Goal: Transaction & Acquisition: Purchase product/service

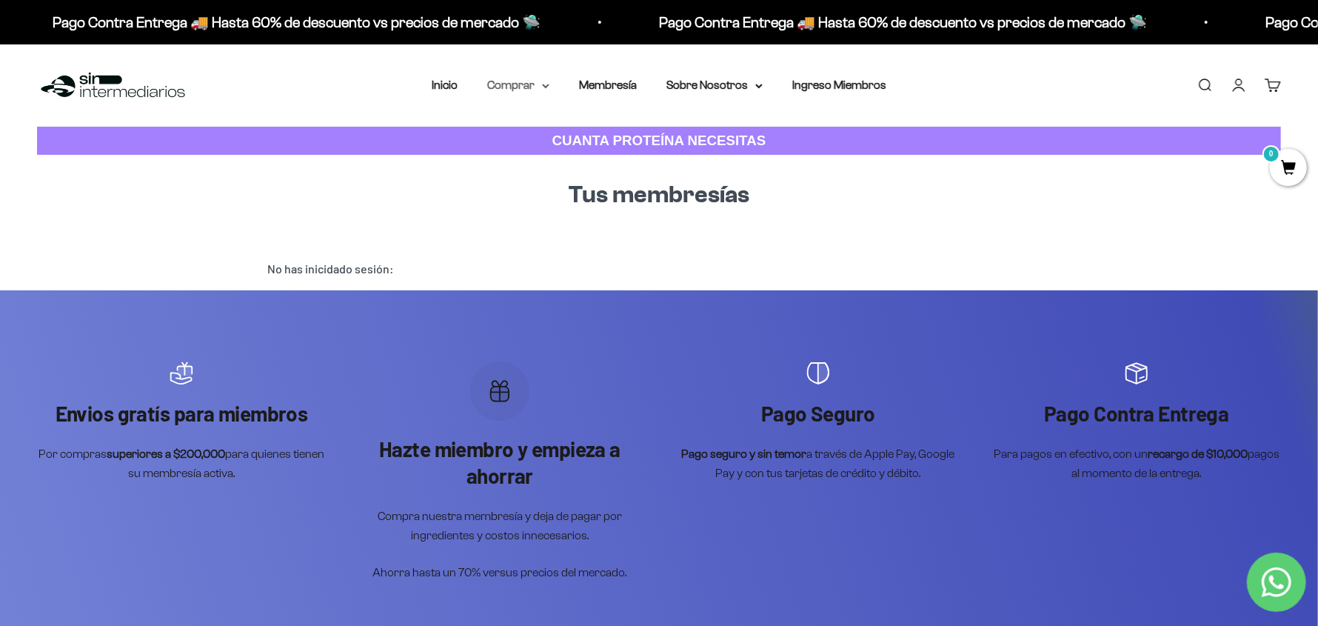
click at [537, 76] on summary "Comprar" at bounding box center [518, 85] width 62 height 19
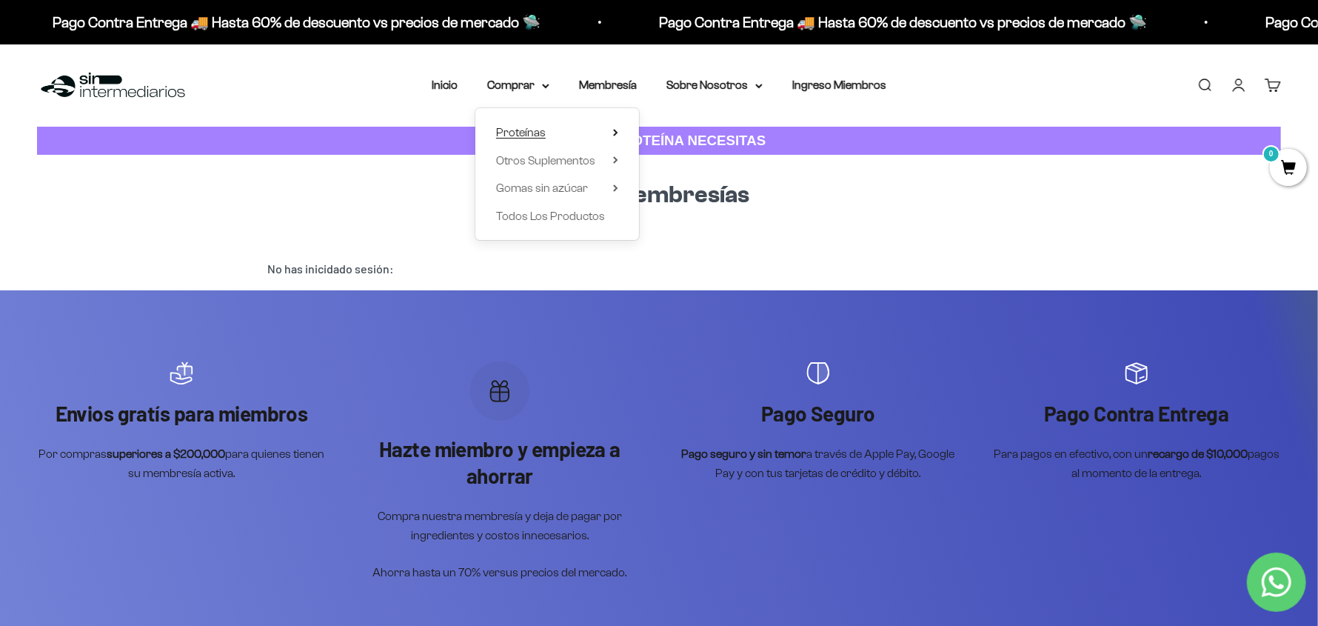
click at [530, 141] on span "Proteínas" at bounding box center [521, 132] width 50 height 19
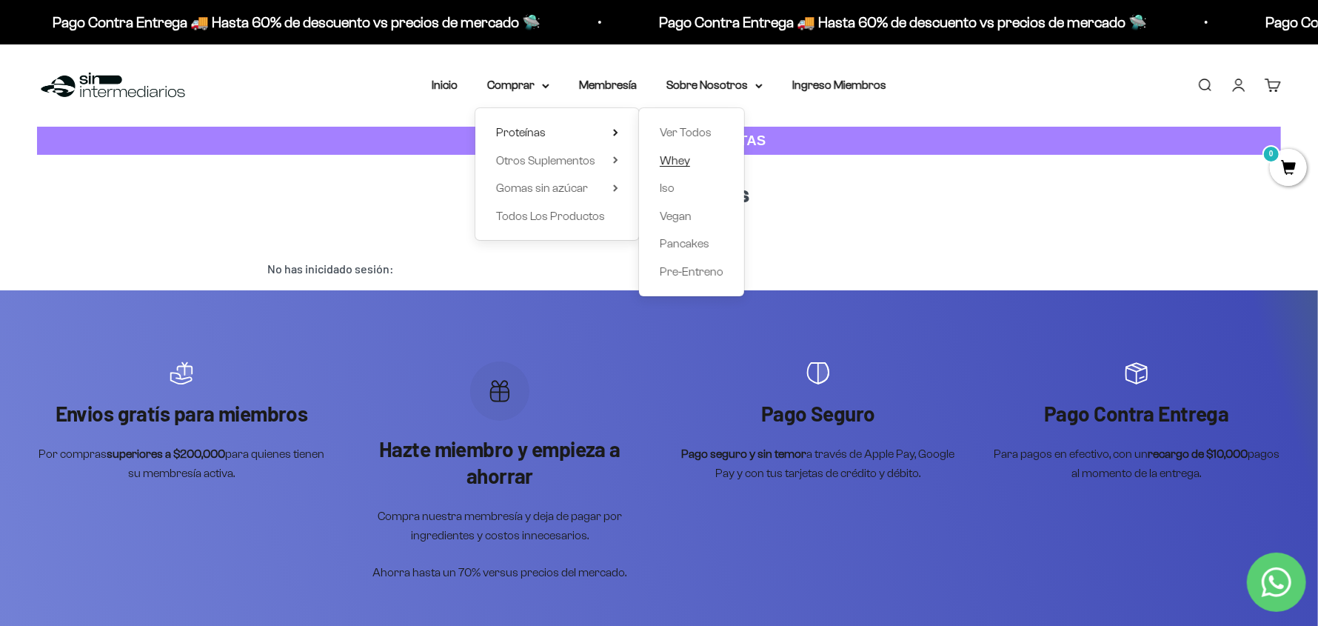
click at [681, 165] on span "Whey" at bounding box center [675, 160] width 30 height 13
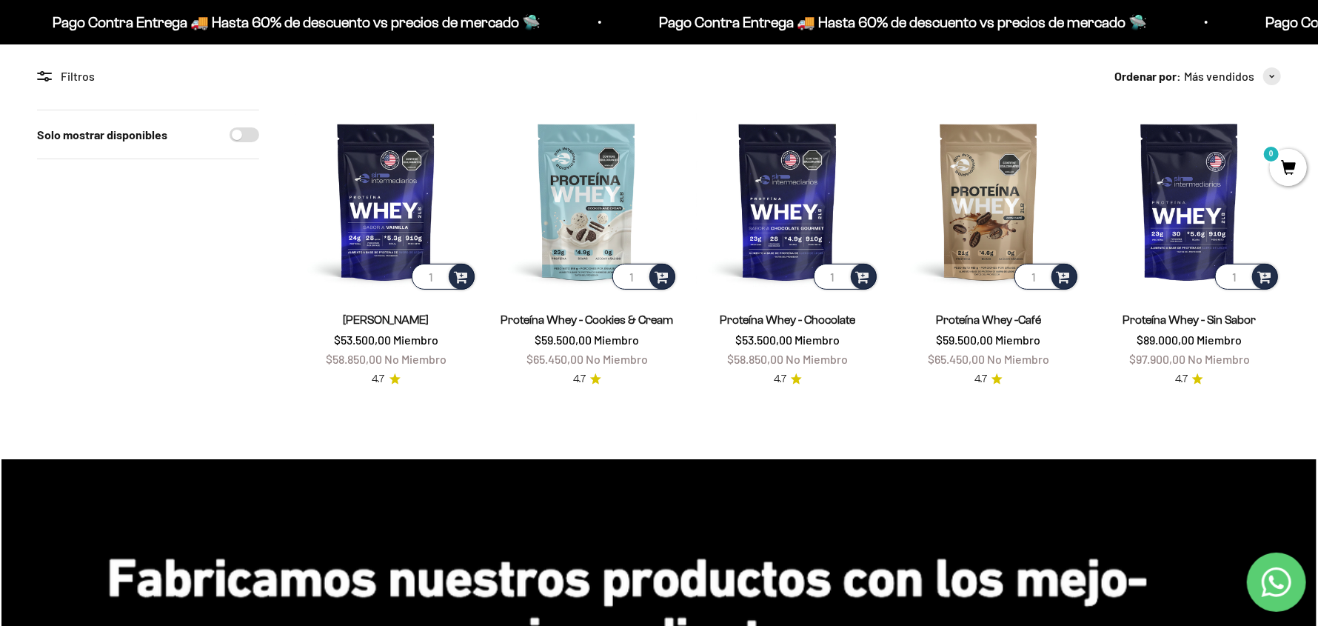
scroll to position [124, 0]
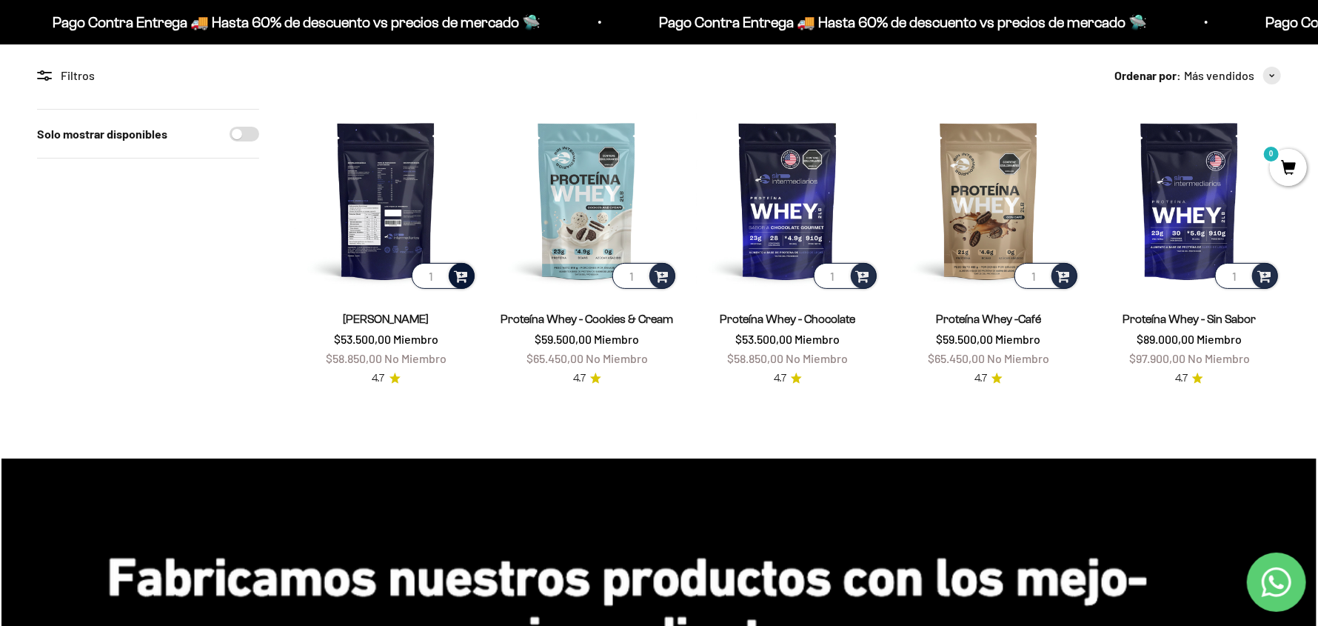
click at [461, 272] on span at bounding box center [461, 275] width 14 height 17
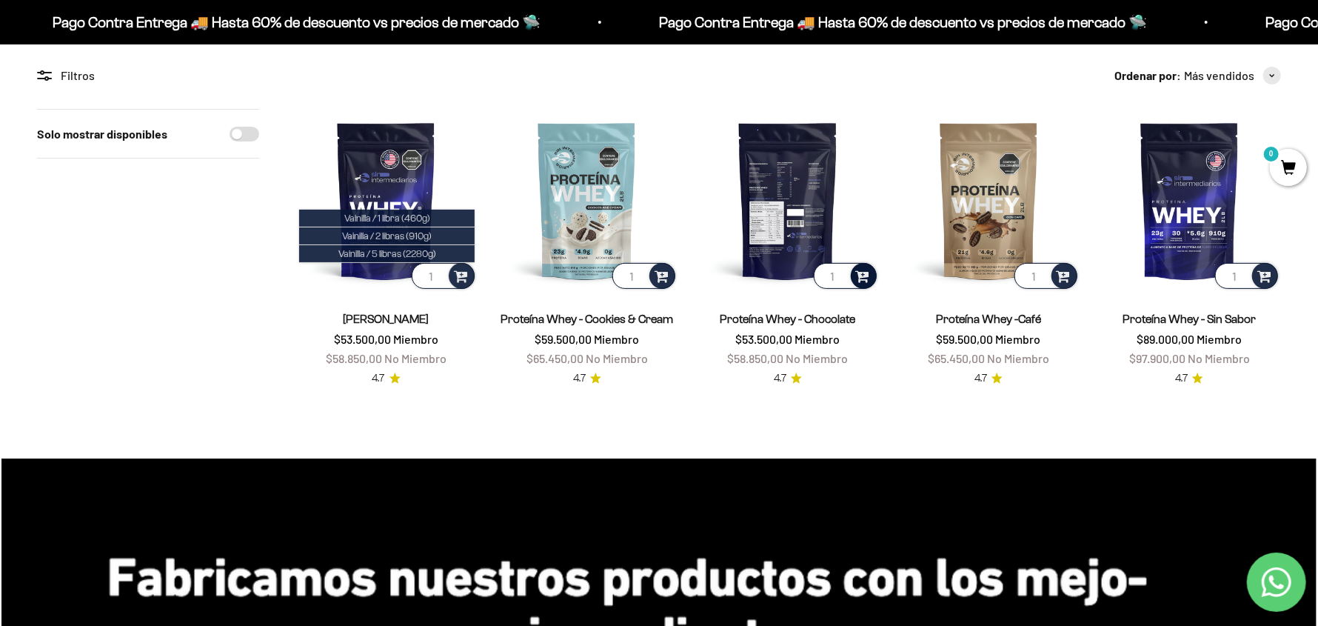
click at [864, 270] on span at bounding box center [863, 275] width 14 height 17
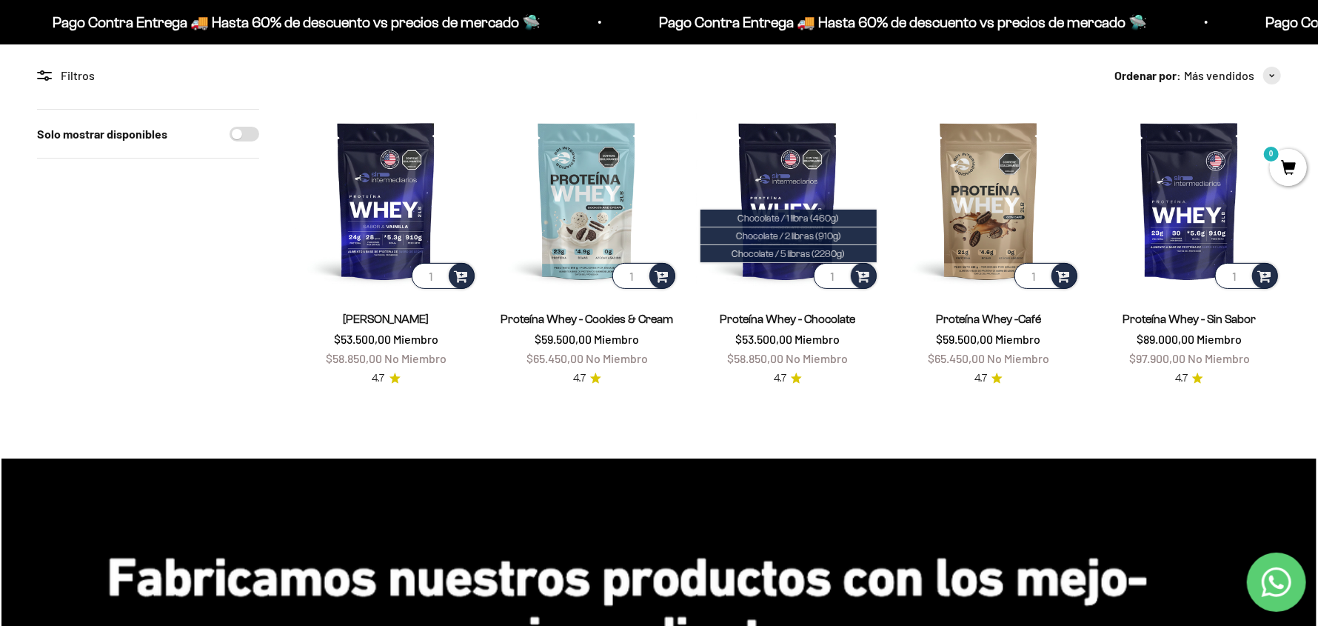
scroll to position [0, 0]
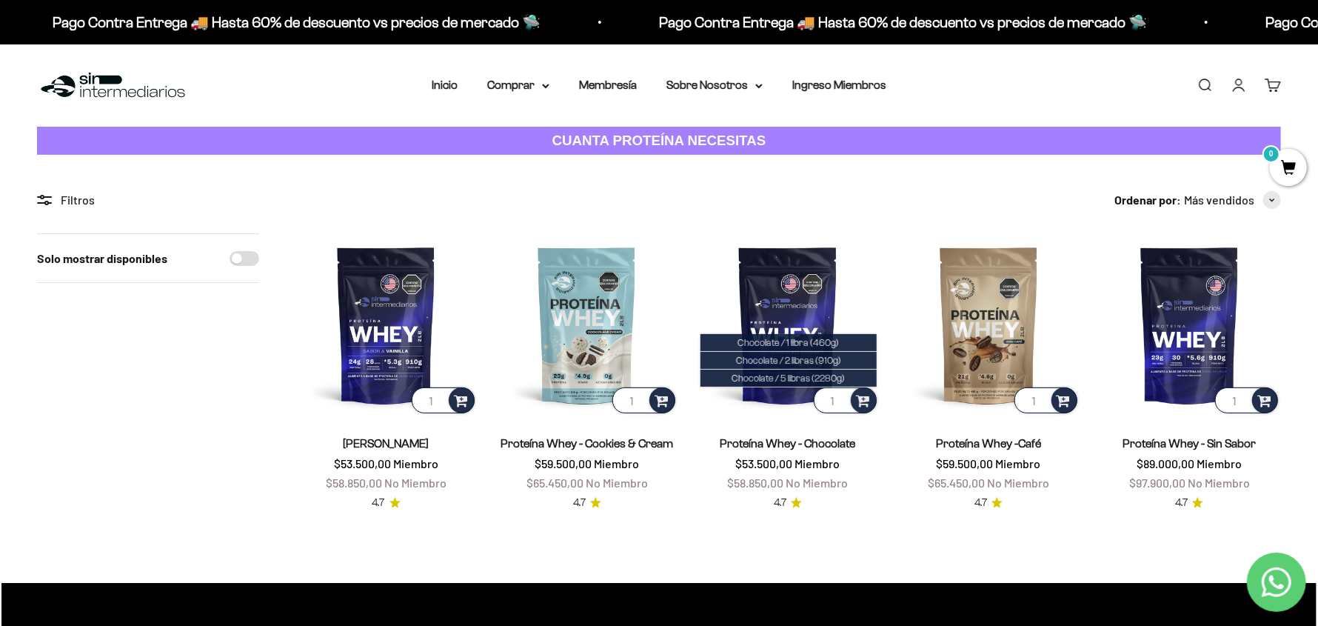
click at [1281, 164] on span "0" at bounding box center [1288, 167] width 37 height 37
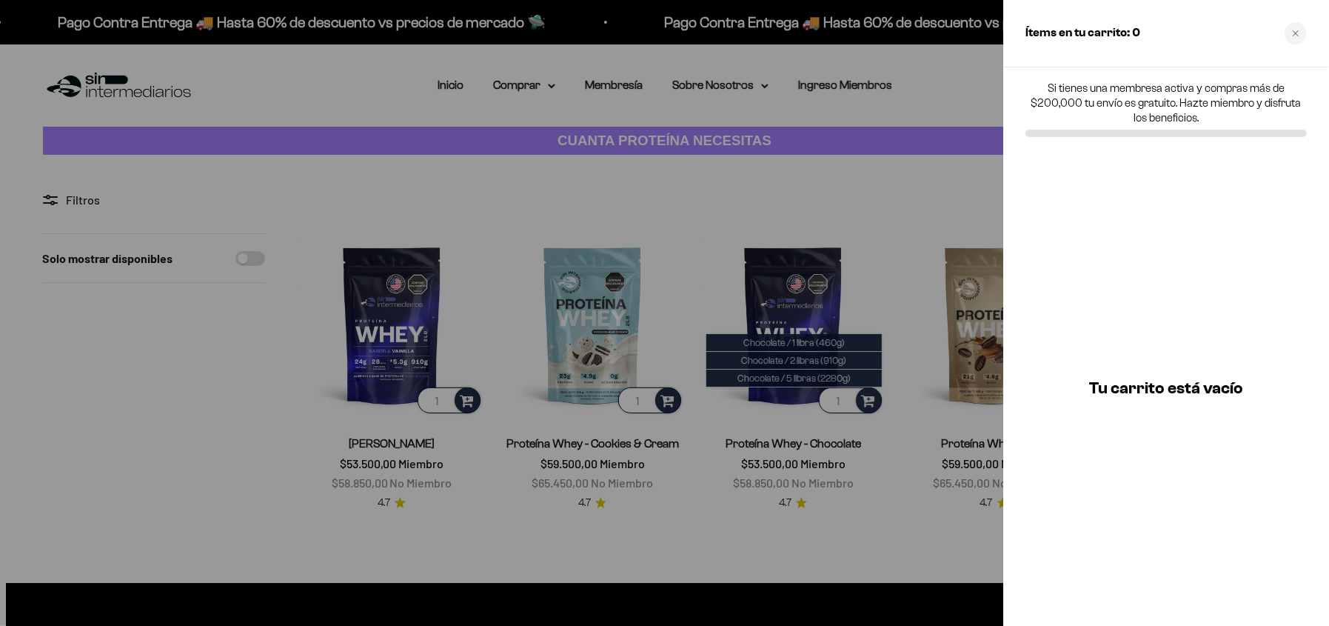
click at [582, 253] on div at bounding box center [664, 313] width 1329 height 626
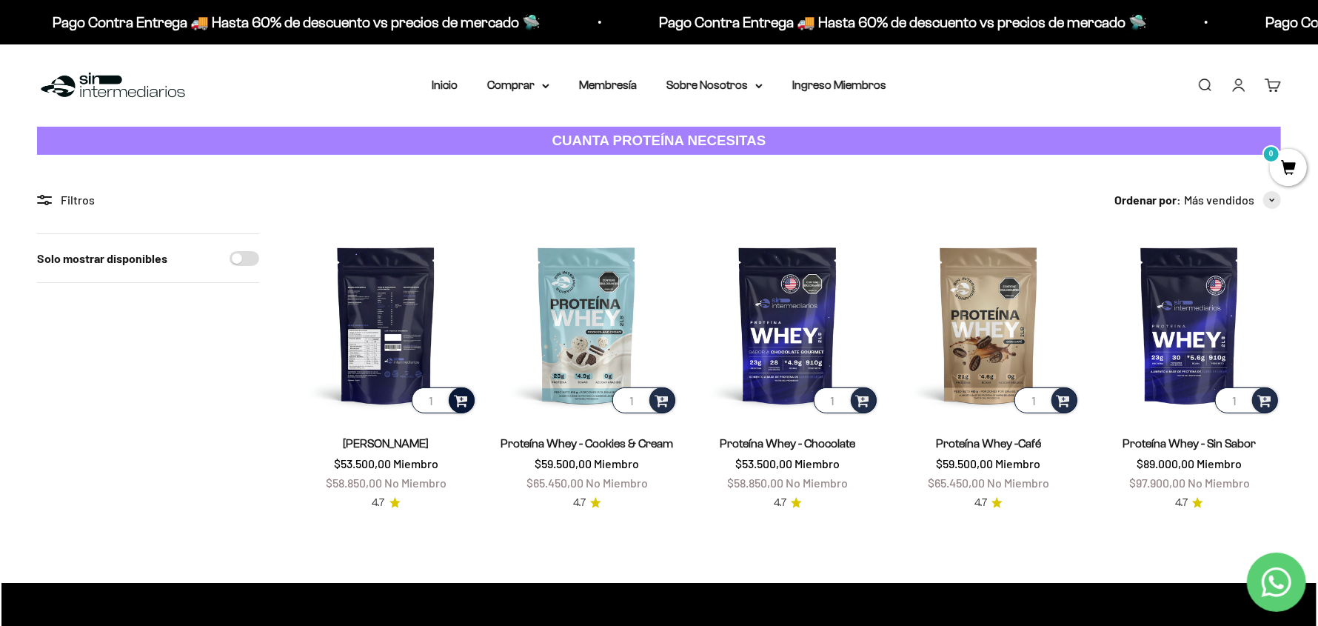
click at [459, 402] on span at bounding box center [461, 399] width 14 height 17
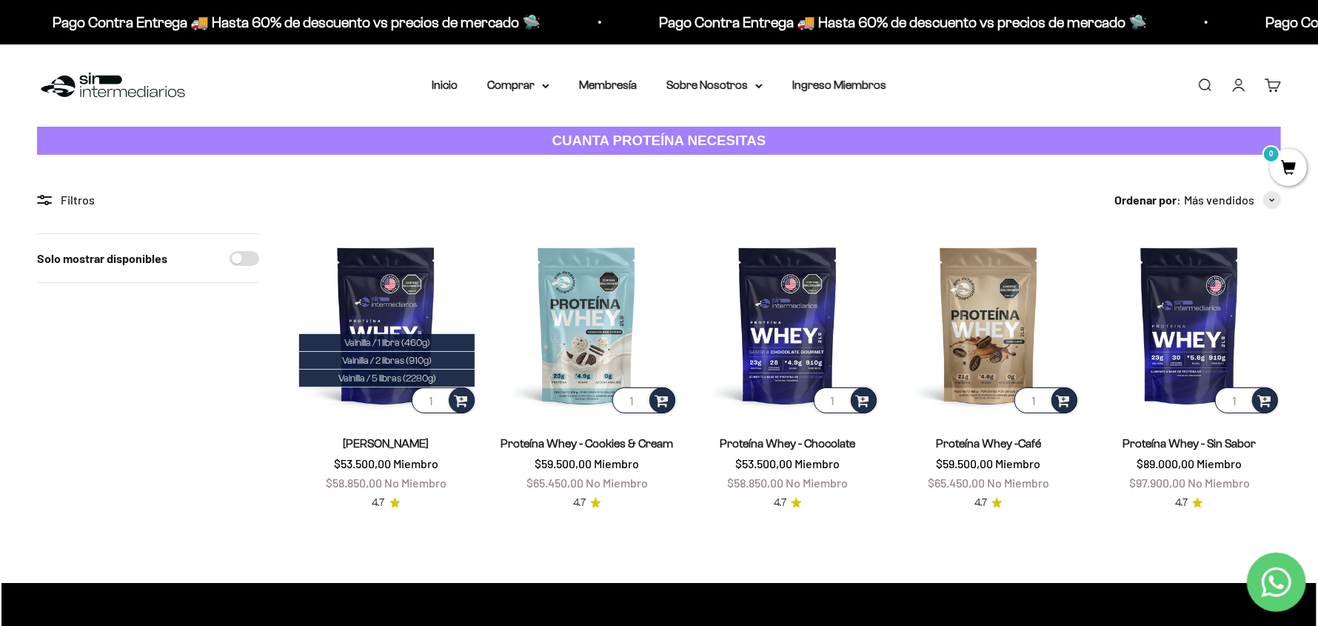
click at [92, 470] on div "Solo mostrar disponibles" at bounding box center [148, 372] width 222 height 278
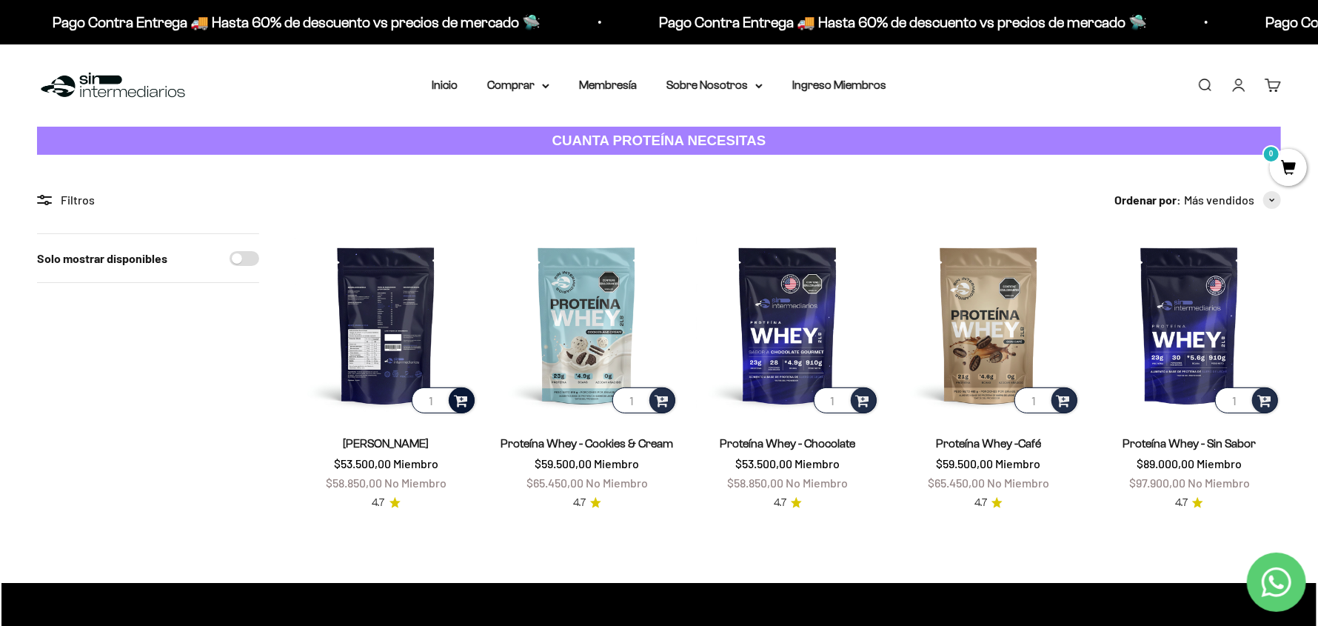
click at [461, 395] on span at bounding box center [461, 399] width 14 height 17
click at [430, 359] on span "Vainilla / 2 libras (910g)" at bounding box center [387, 360] width 90 height 11
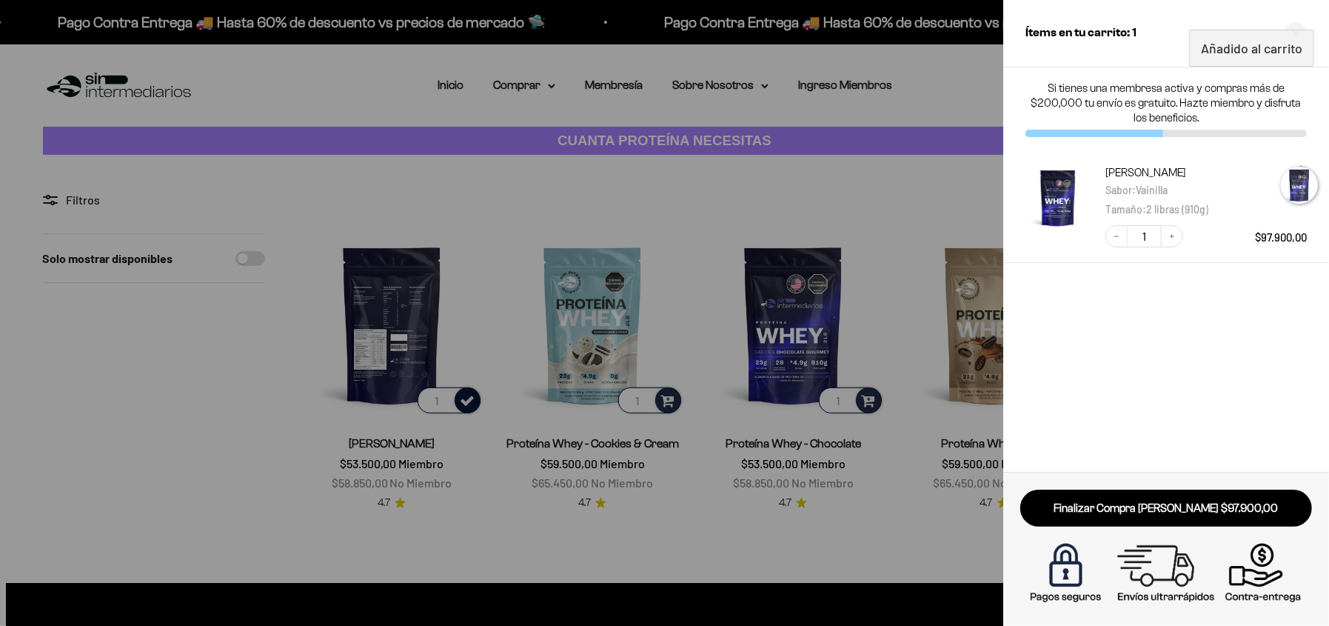
click at [898, 405] on div at bounding box center [664, 313] width 1329 height 626
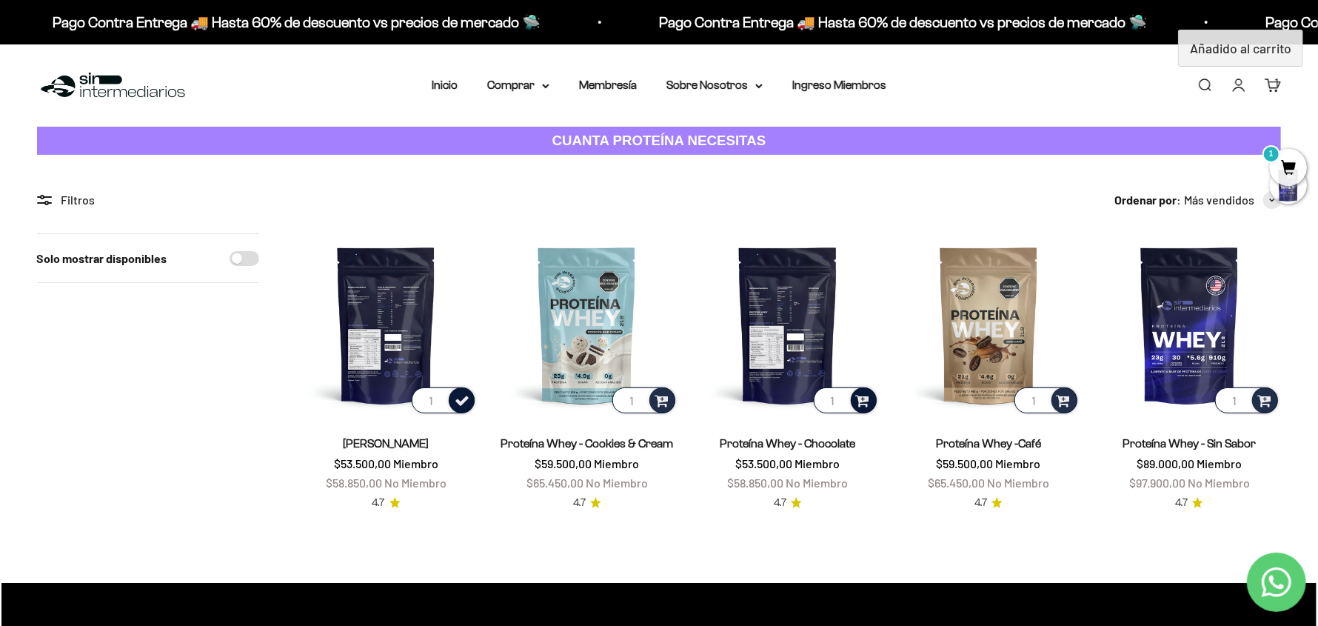
click at [858, 400] on span at bounding box center [863, 399] width 14 height 17
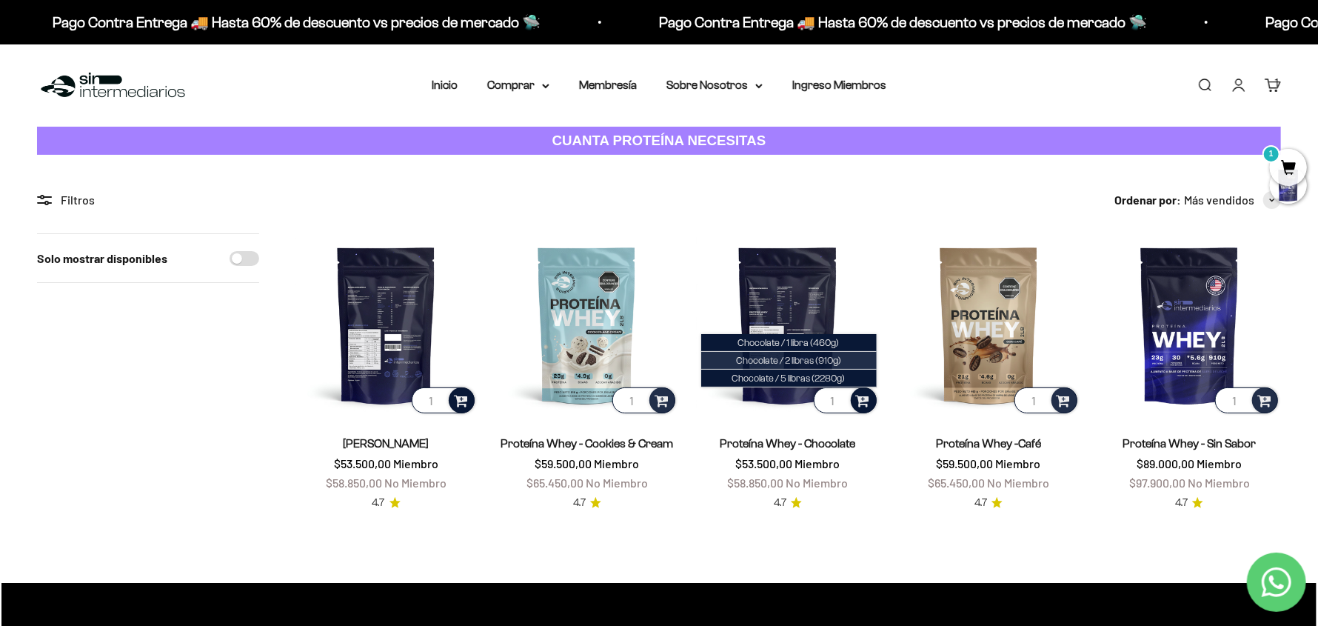
click at [836, 359] on span "Chocolate / 2 libras (910g)" at bounding box center [788, 360] width 105 height 11
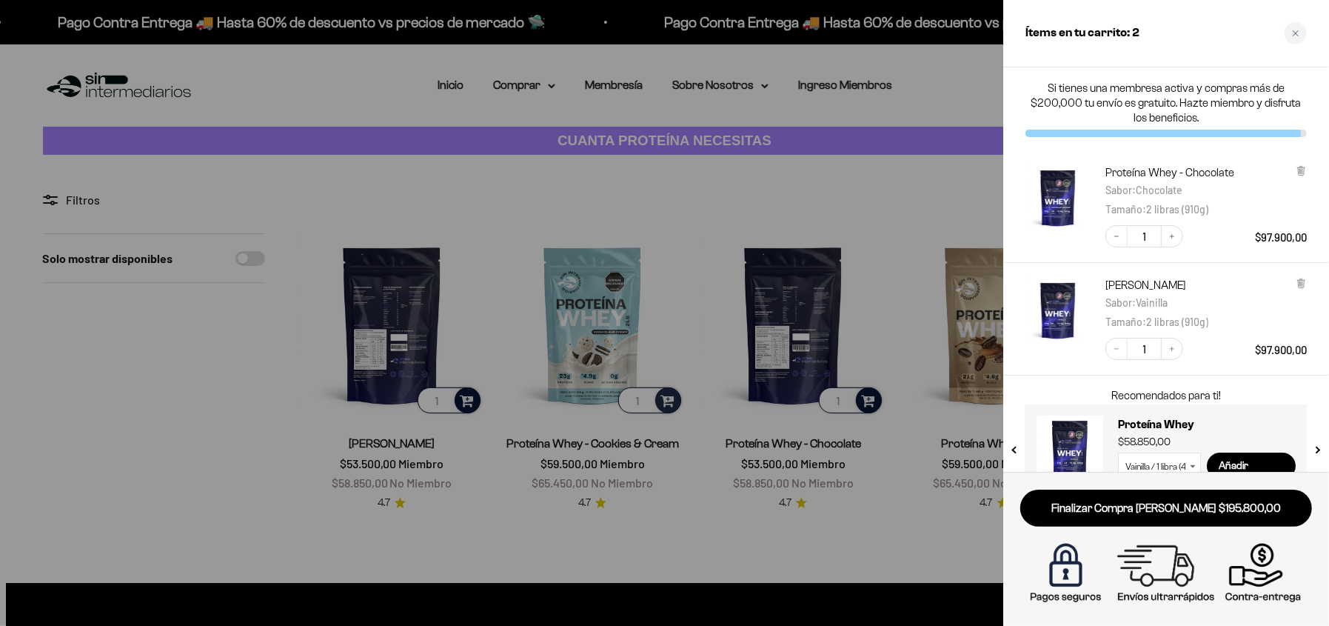
click at [914, 184] on div at bounding box center [664, 313] width 1329 height 626
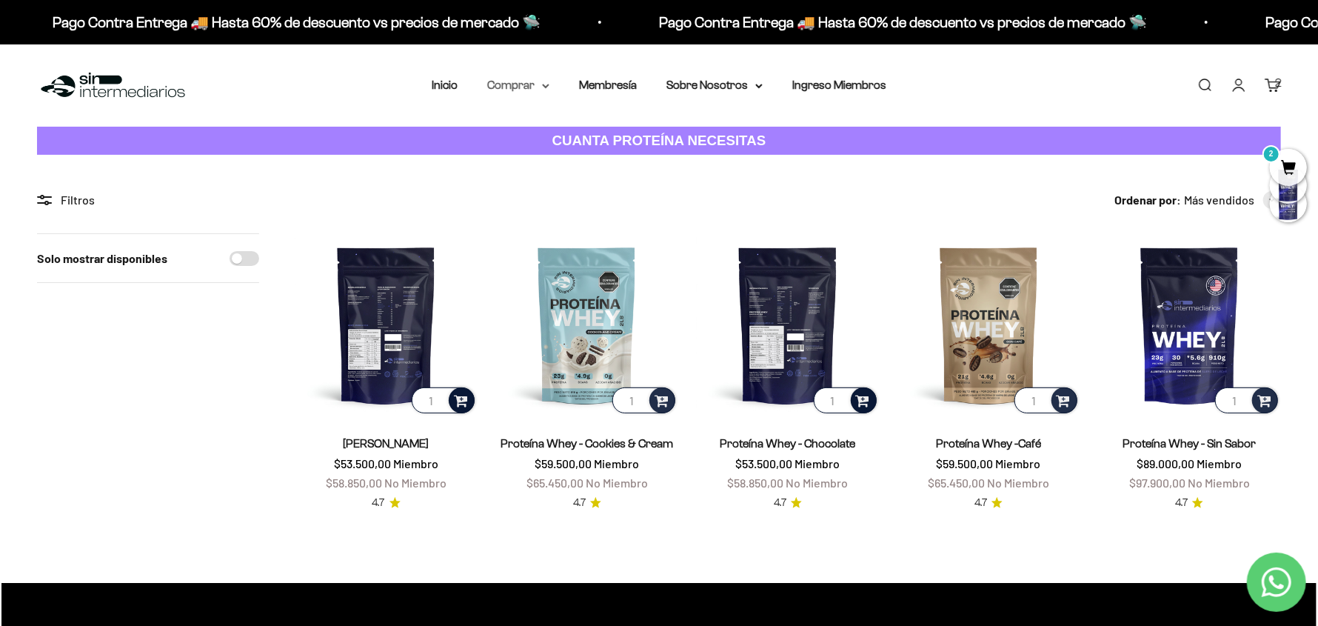
click at [541, 83] on summary "Comprar" at bounding box center [518, 85] width 62 height 19
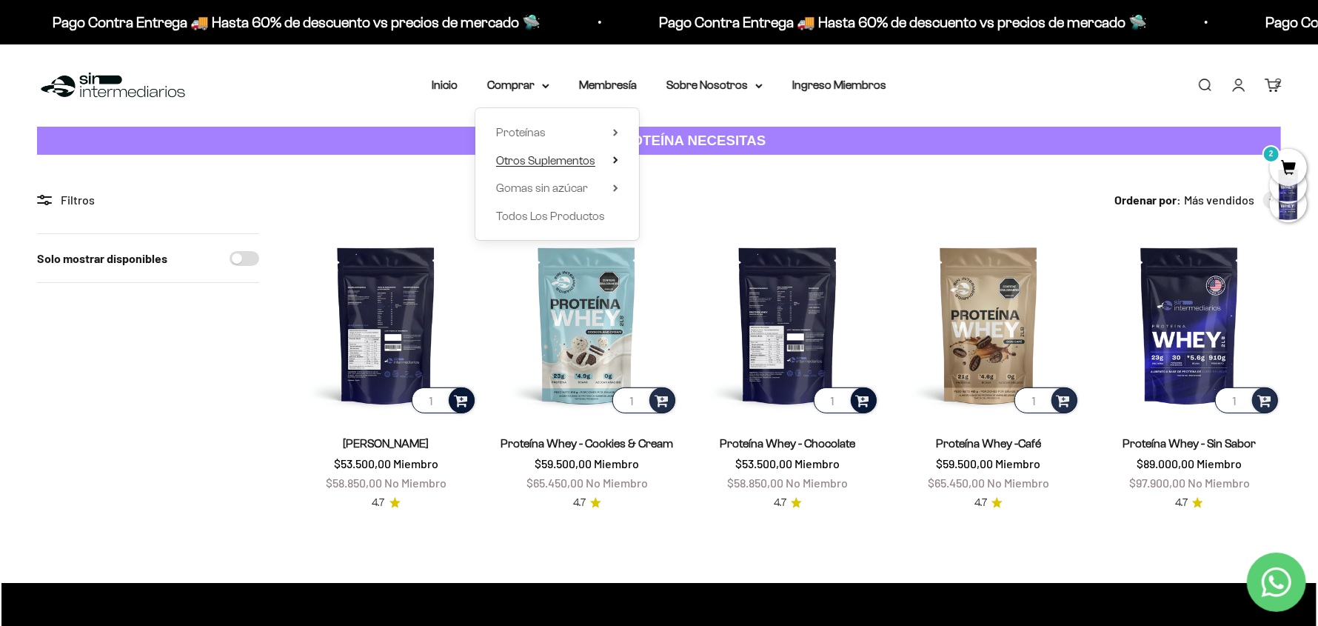
click at [572, 158] on span "Otros Suplementos" at bounding box center [545, 160] width 99 height 13
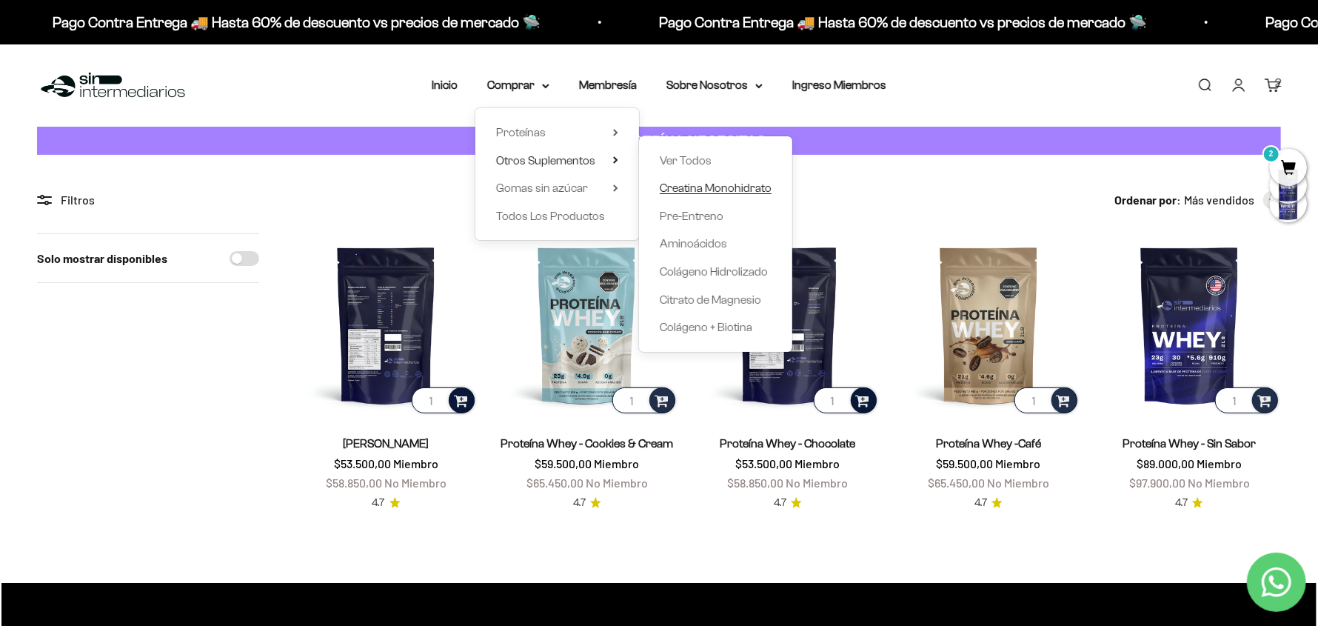
click at [712, 187] on span "Creatina Monohidrato" at bounding box center [716, 187] width 112 height 13
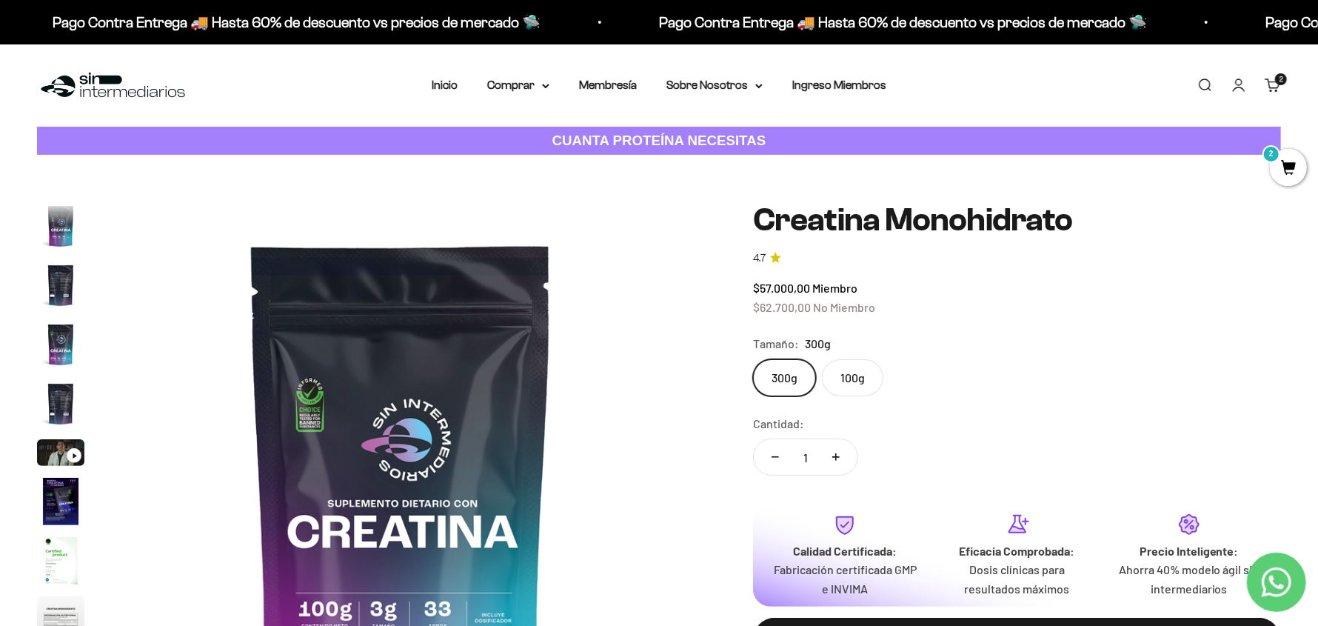
scroll to position [60, 0]
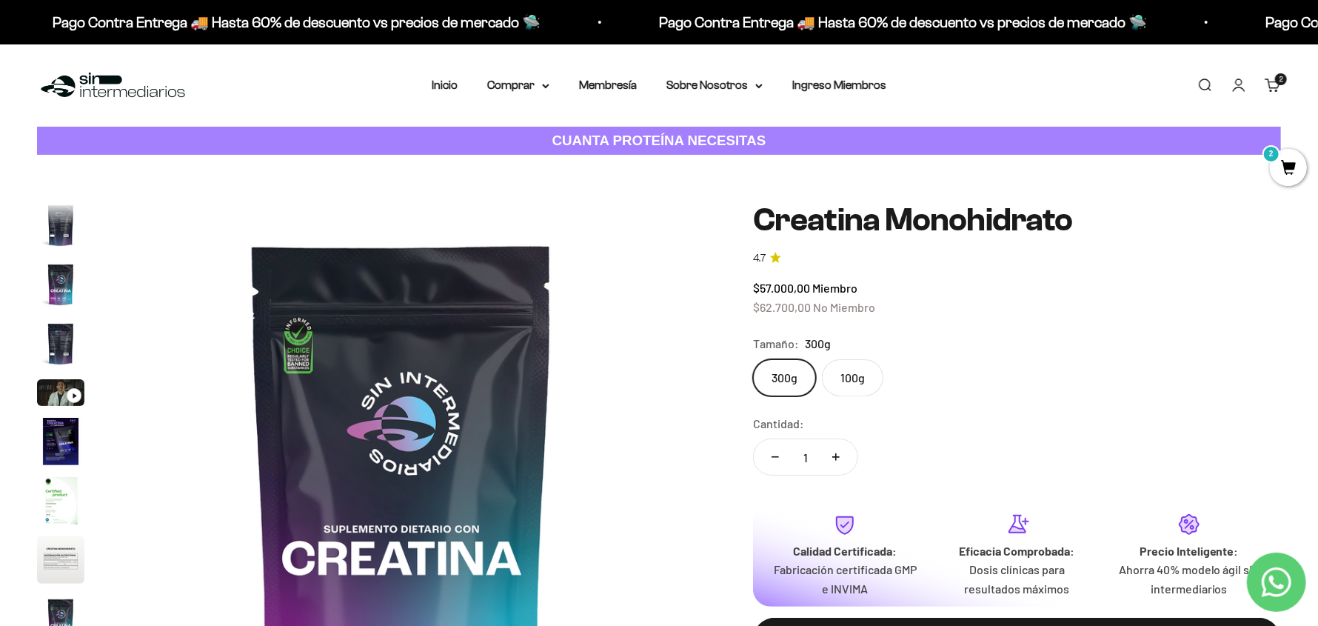
click at [778, 375] on label "300g" at bounding box center [784, 377] width 63 height 37
click at [753, 359] on input "300g" at bounding box center [752, 358] width 1 height 1
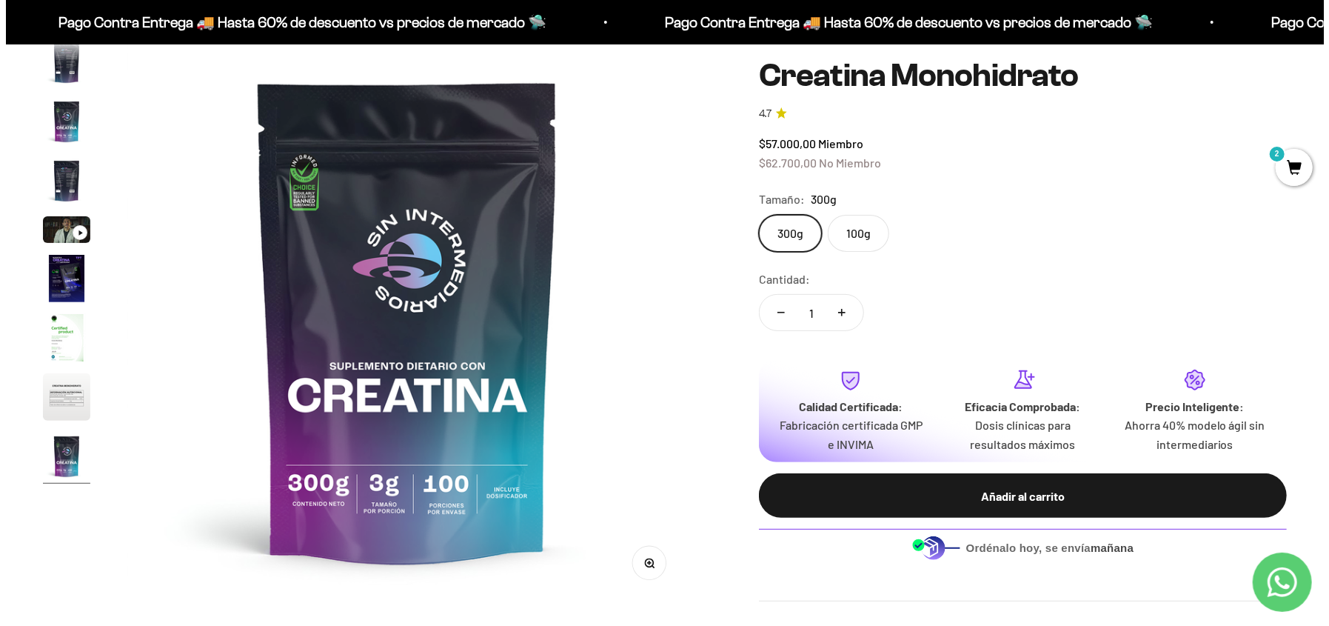
scroll to position [167, 0]
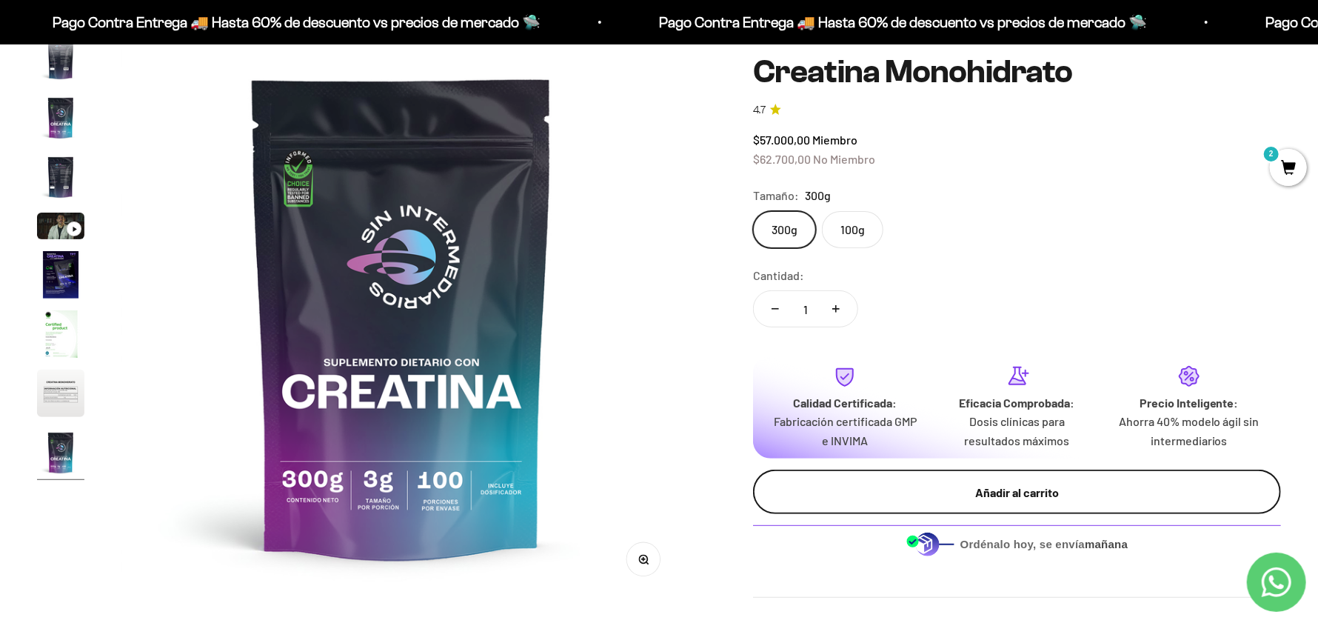
click at [990, 493] on div "Añadir al carrito" at bounding box center [1017, 492] width 469 height 19
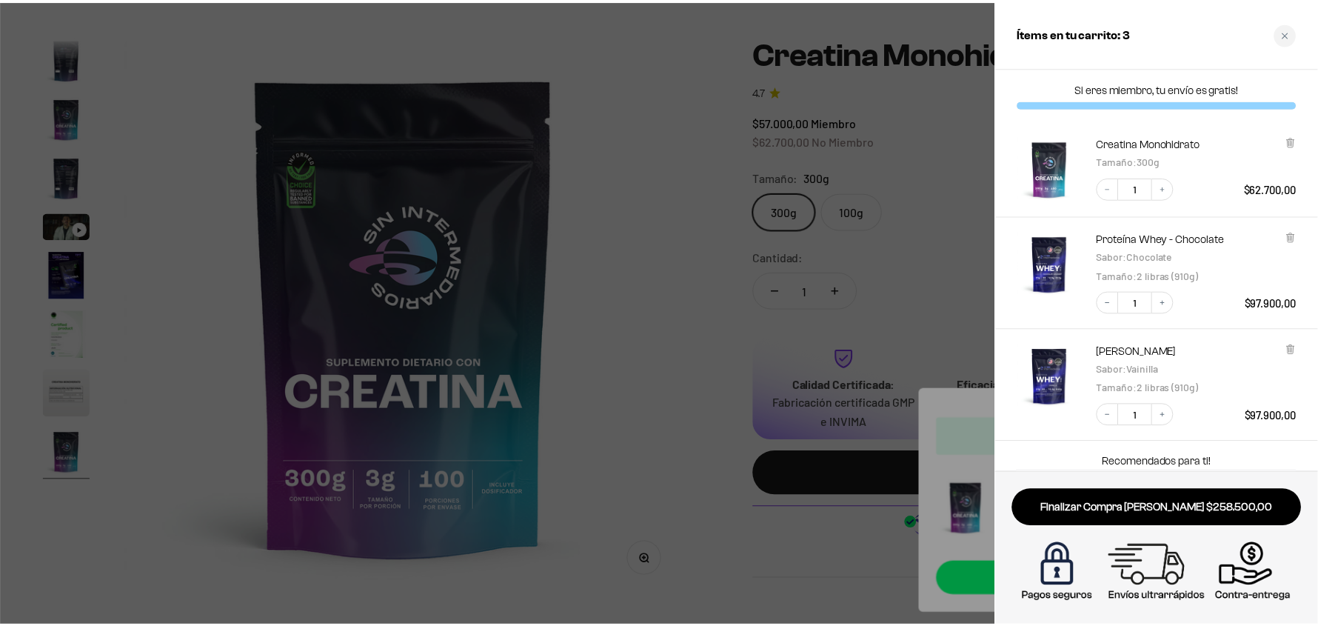
scroll to position [98, 0]
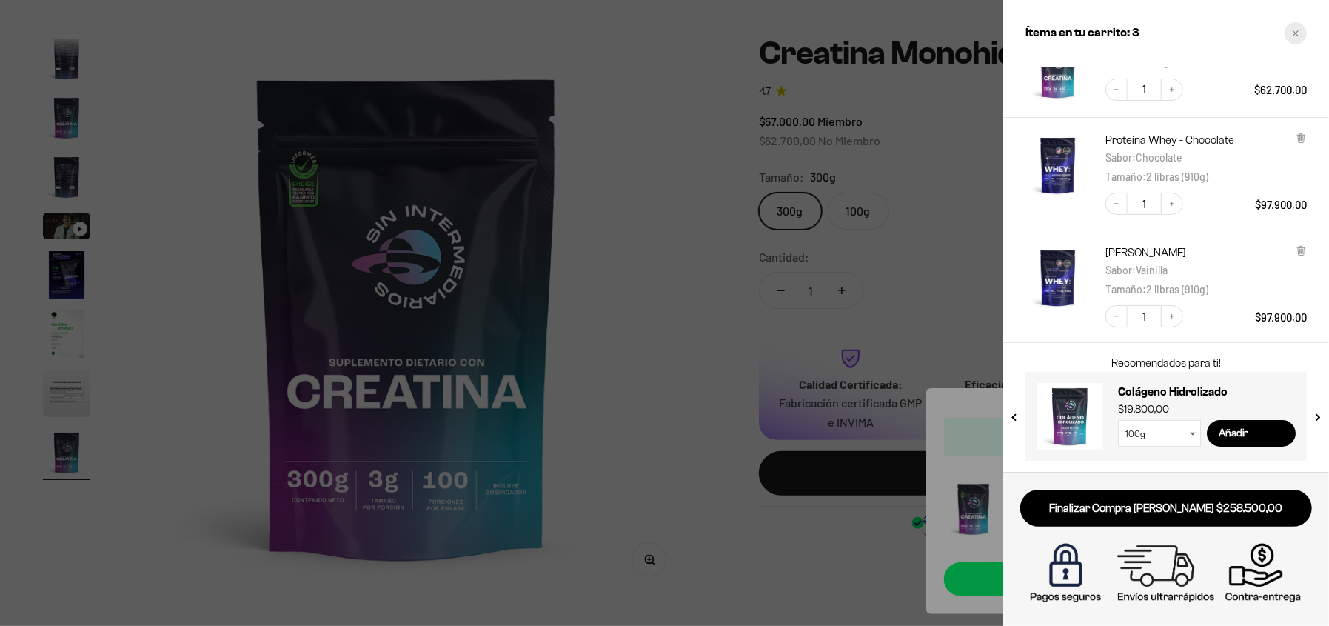
click at [1303, 33] on div "Close cart" at bounding box center [1296, 33] width 22 height 22
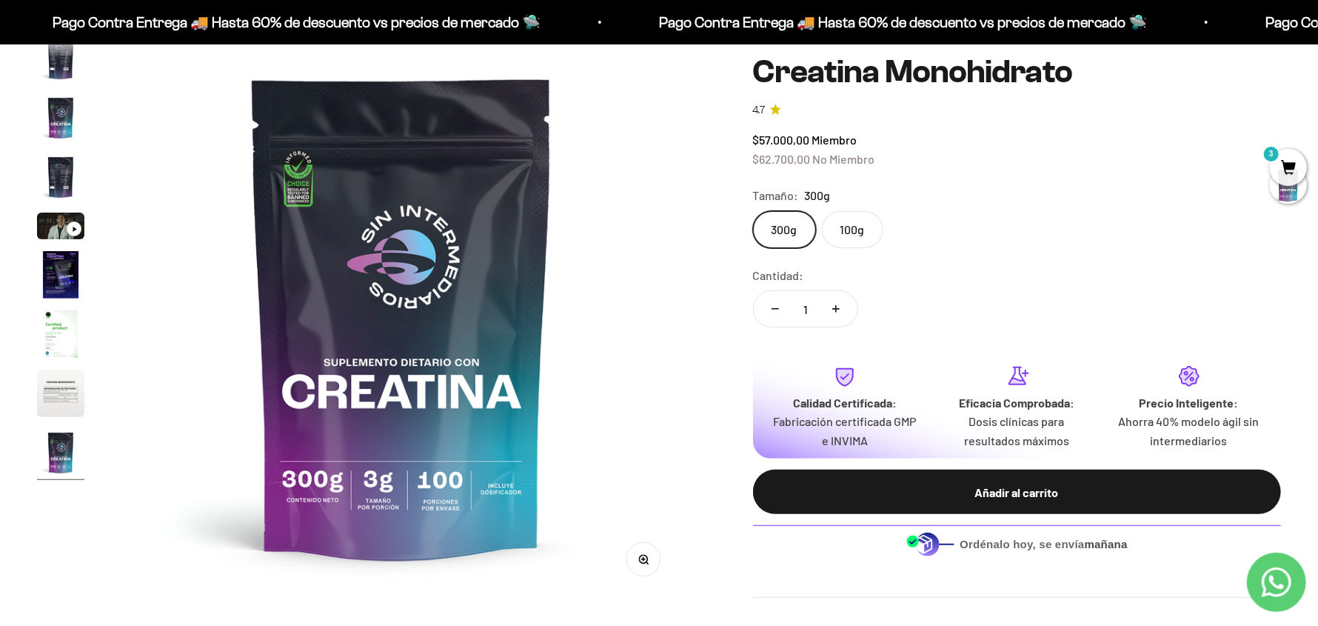
scroll to position [0, 0]
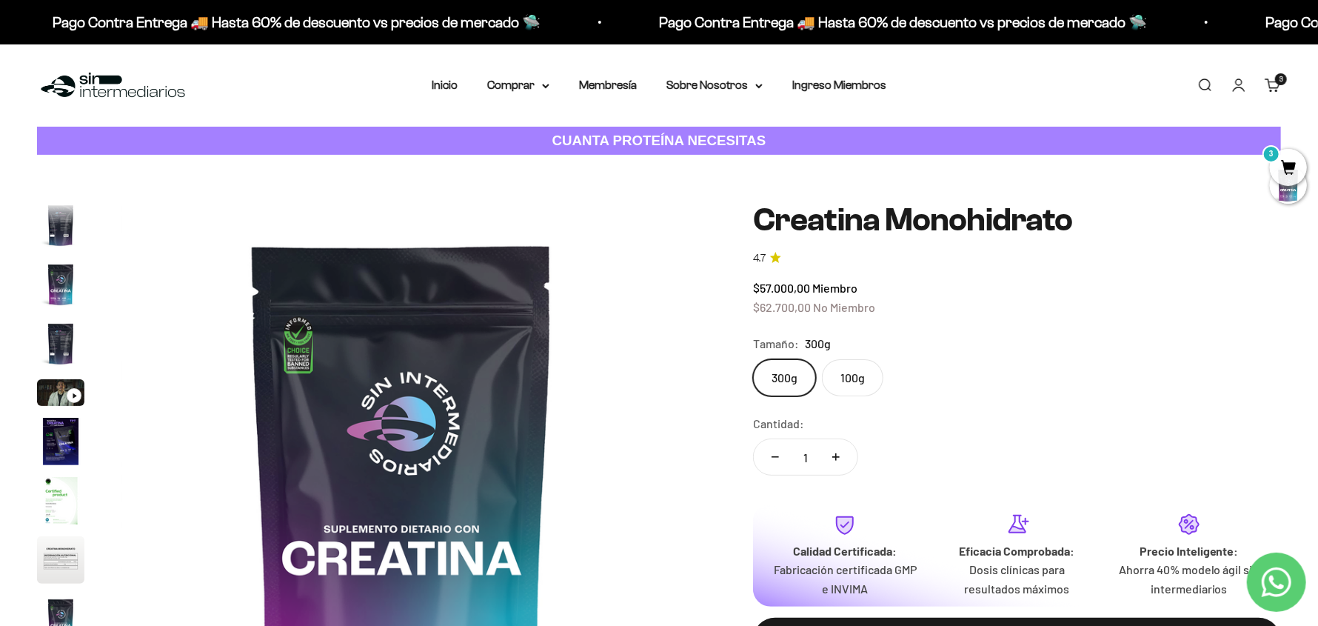
click at [1244, 82] on link "Iniciar sesión" at bounding box center [1239, 85] width 16 height 16
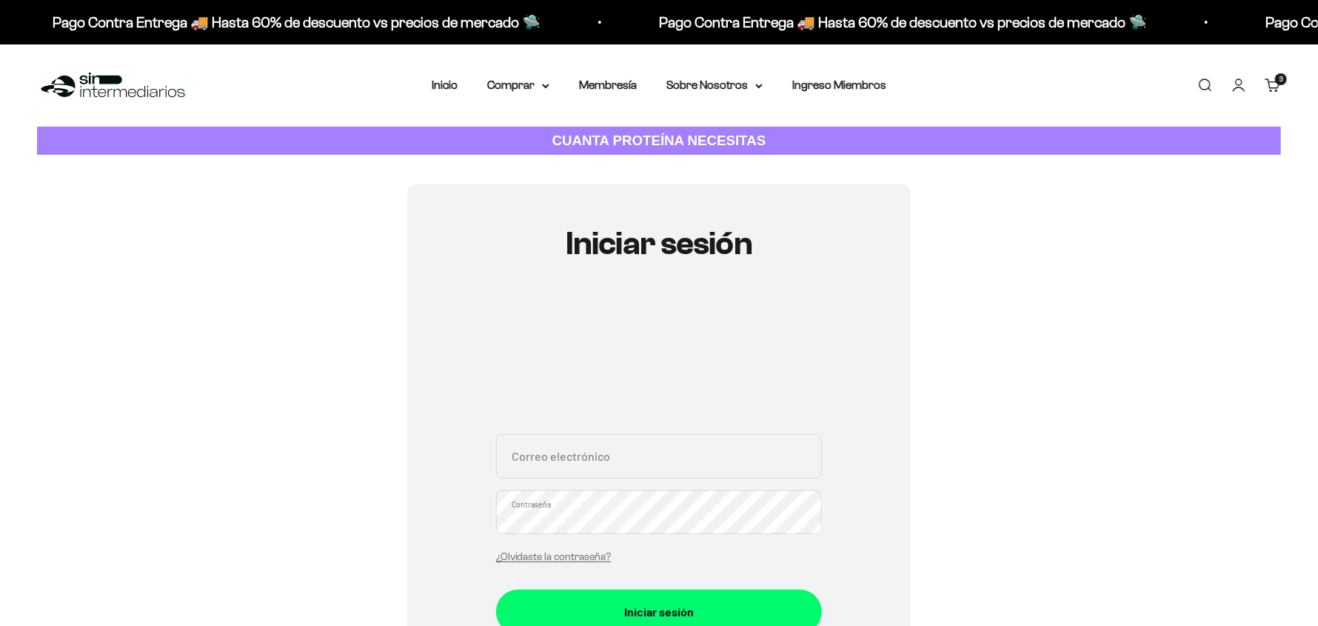
click at [672, 301] on div at bounding box center [659, 357] width 326 height 118
click at [607, 450] on input "Correo electrónico" at bounding box center [659, 456] width 326 height 44
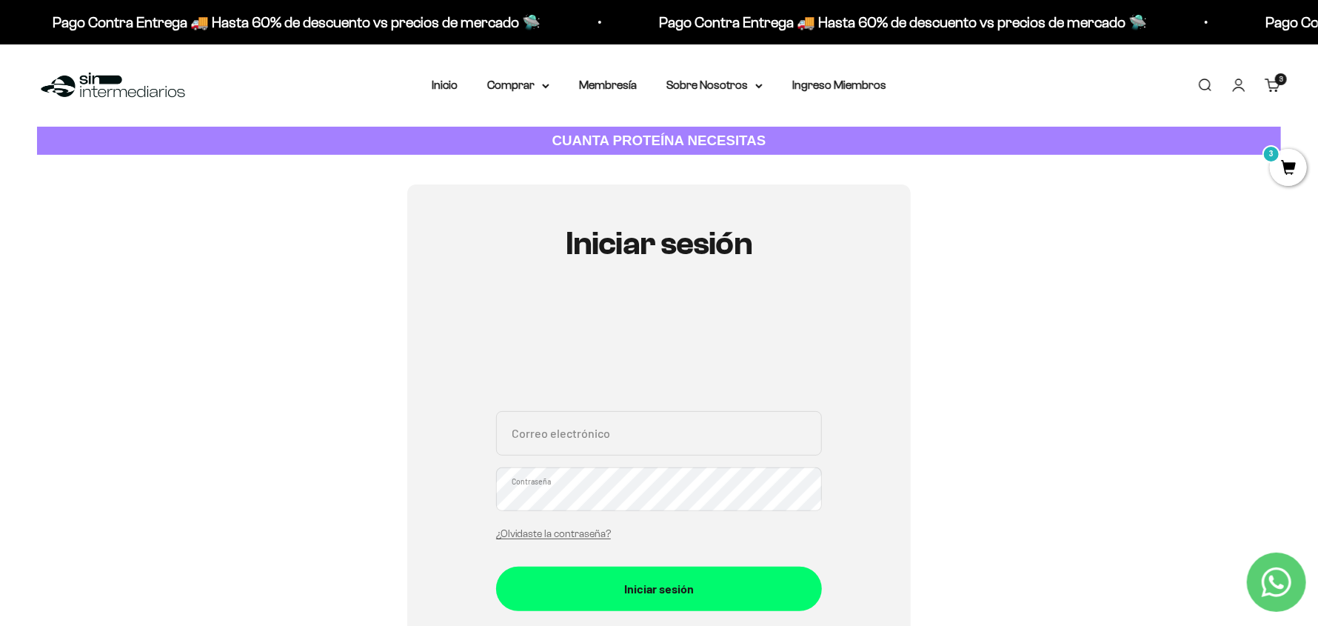
type input "[PERSON_NAME][EMAIL_ADDRESS][DOMAIN_NAME]"
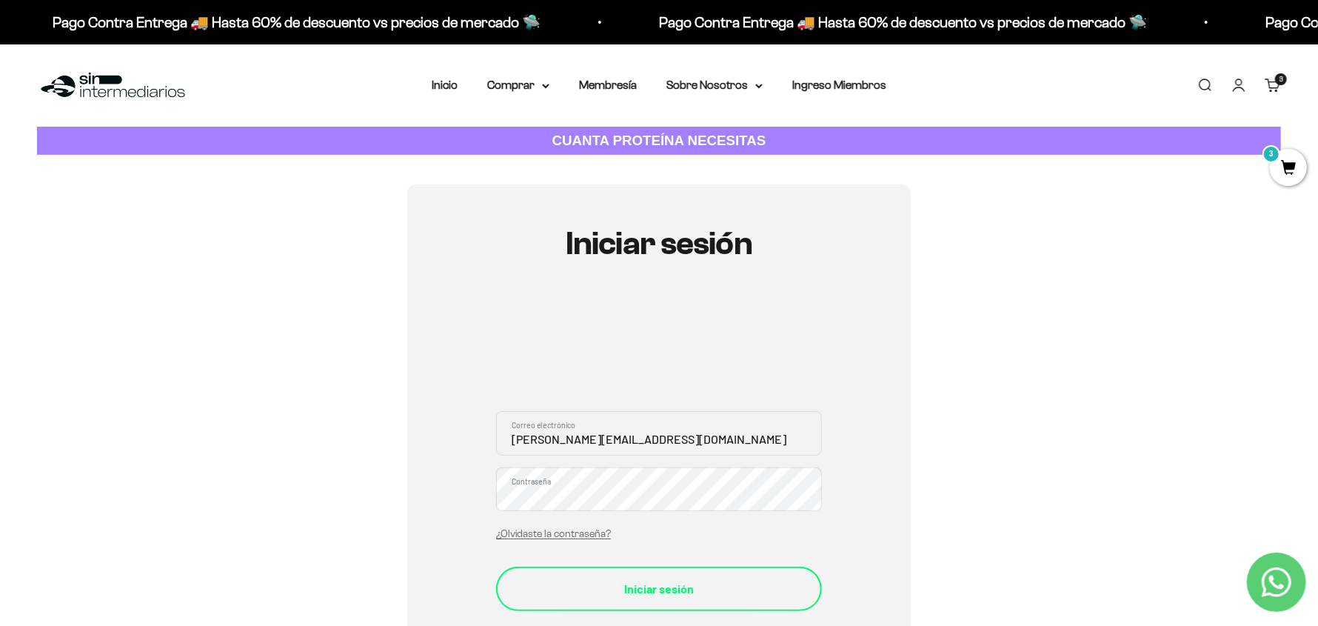
click at [633, 575] on button "Iniciar sesión" at bounding box center [659, 589] width 326 height 44
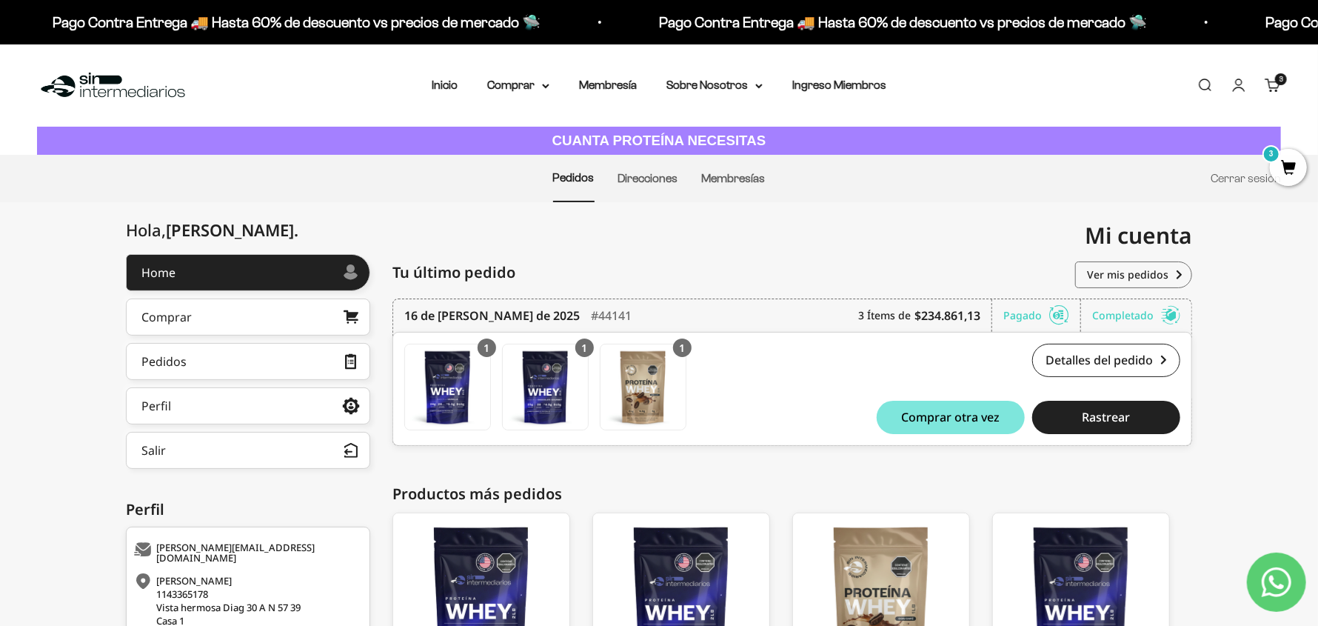
click at [1289, 169] on span "3" at bounding box center [1288, 167] width 37 height 37
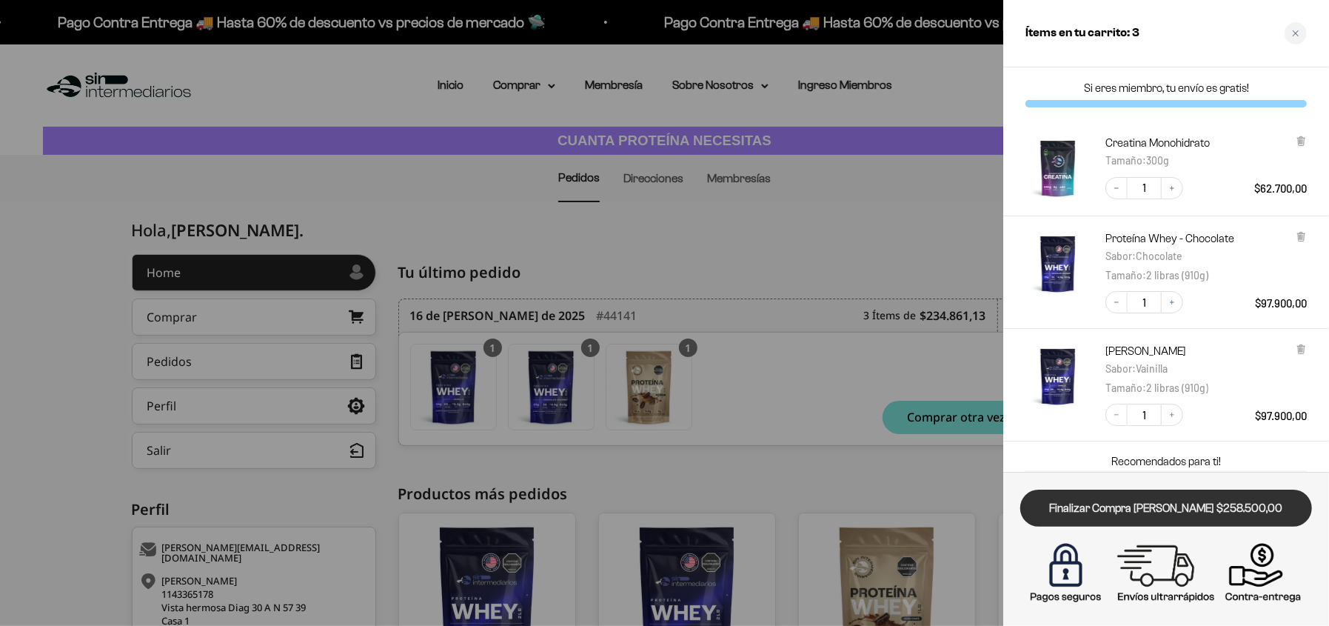
click at [1109, 515] on link "Finalizar Compra Segura $258.500,00" at bounding box center [1167, 509] width 292 height 38
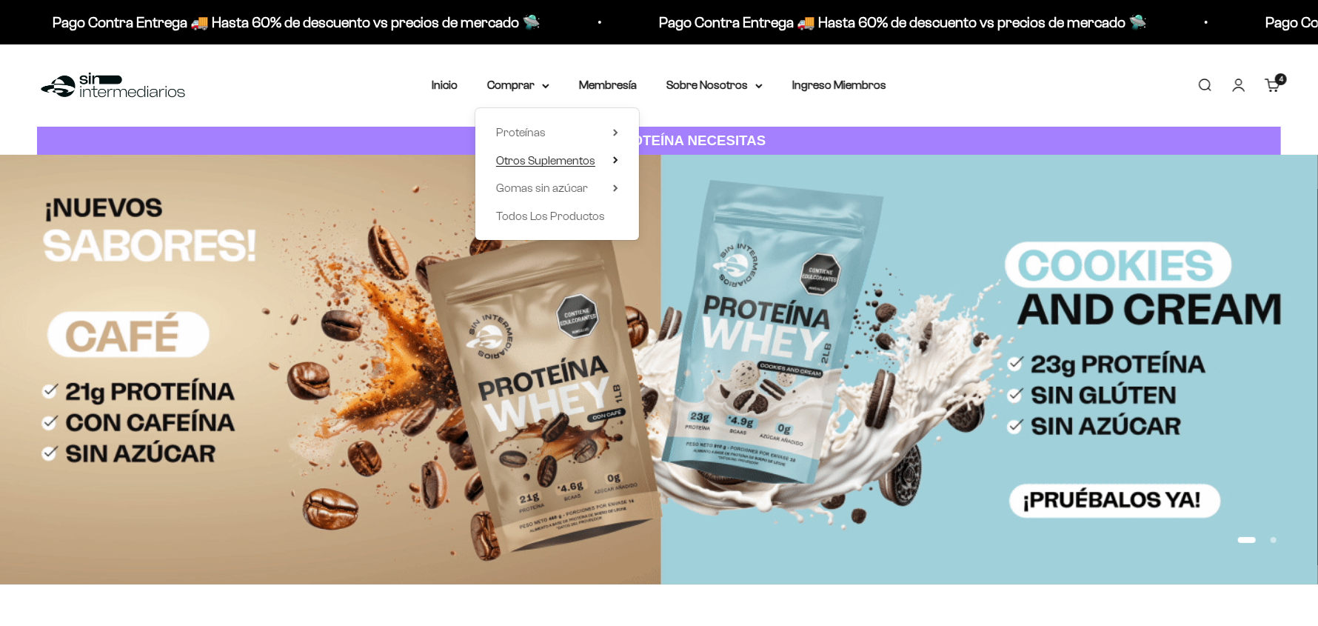
click at [543, 156] on span "Otros Suplementos" at bounding box center [545, 160] width 99 height 13
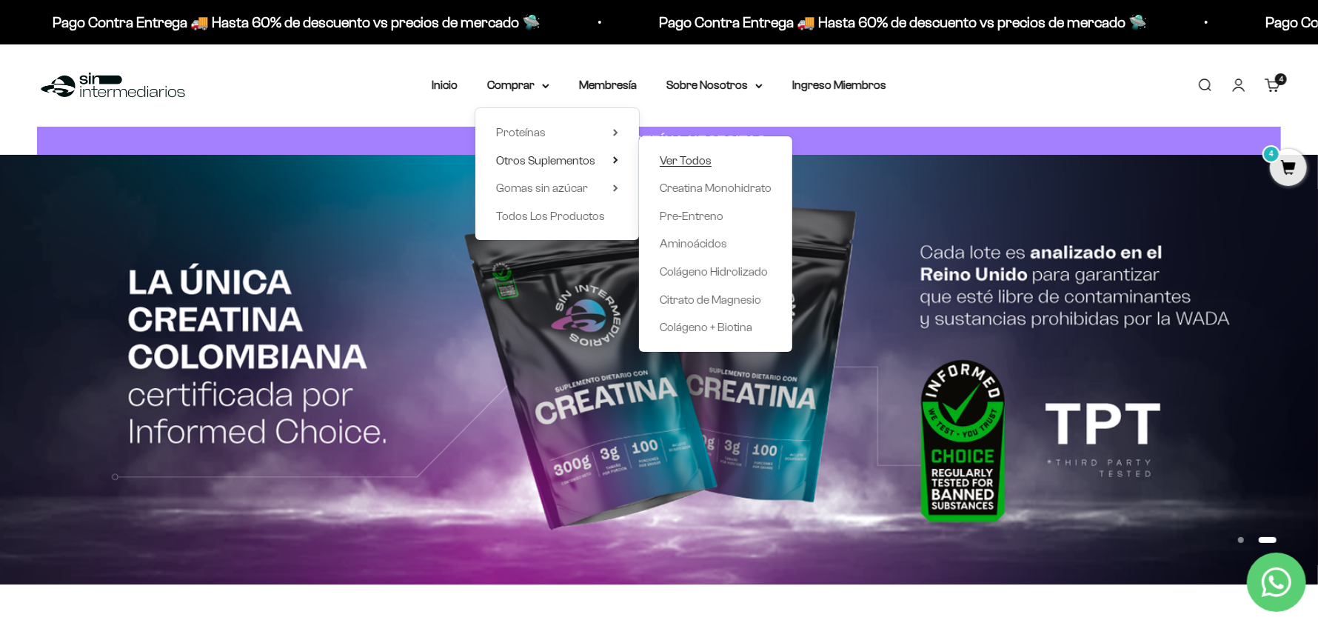
click at [703, 154] on span "Ver Todos" at bounding box center [686, 160] width 52 height 13
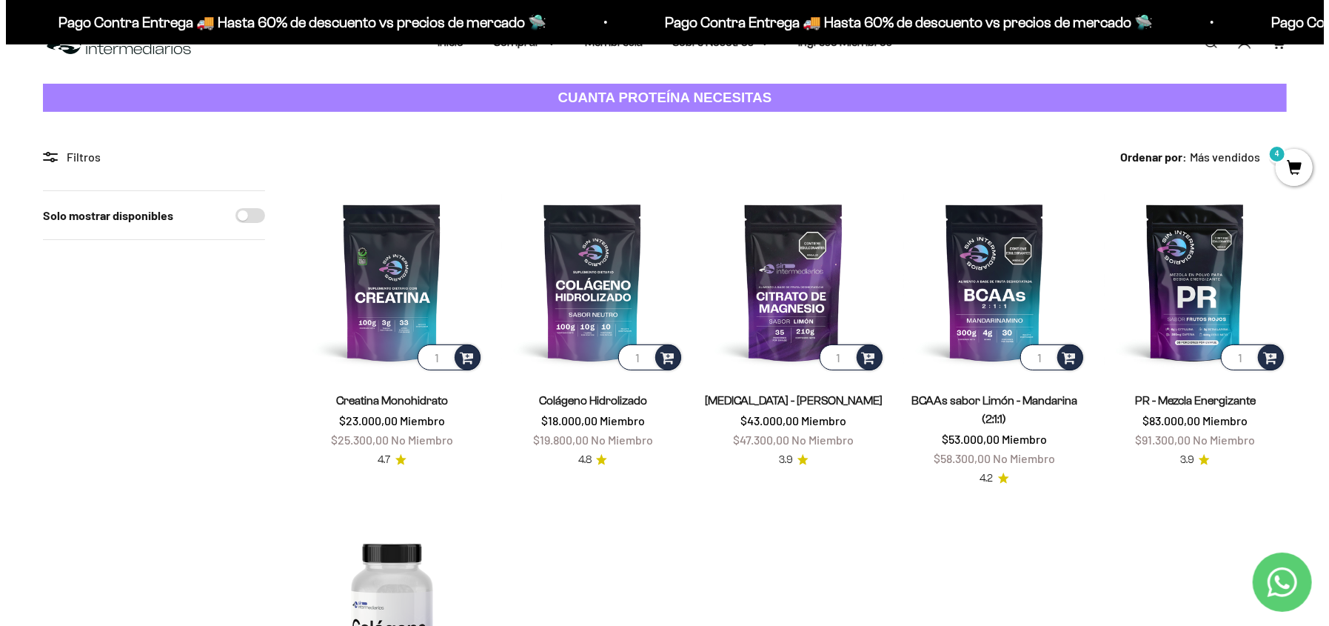
scroll to position [42, 0]
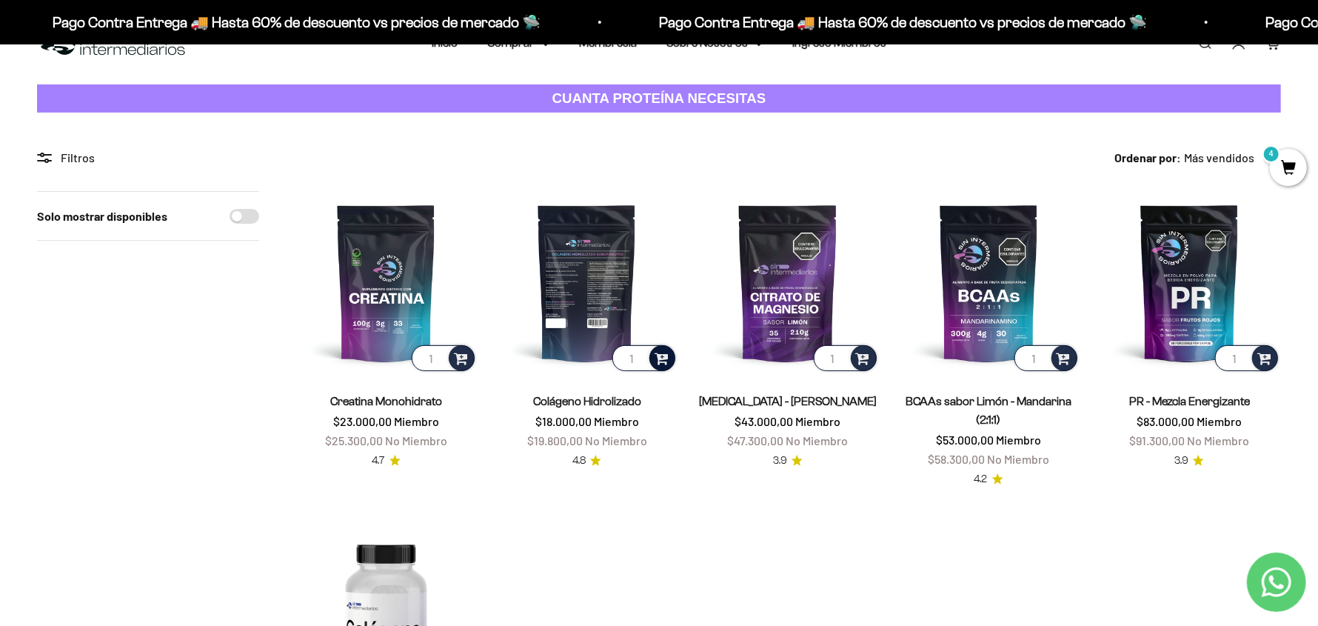
click at [664, 358] on span at bounding box center [662, 357] width 14 height 17
click at [610, 337] on li "300g" at bounding box center [588, 336] width 176 height 18
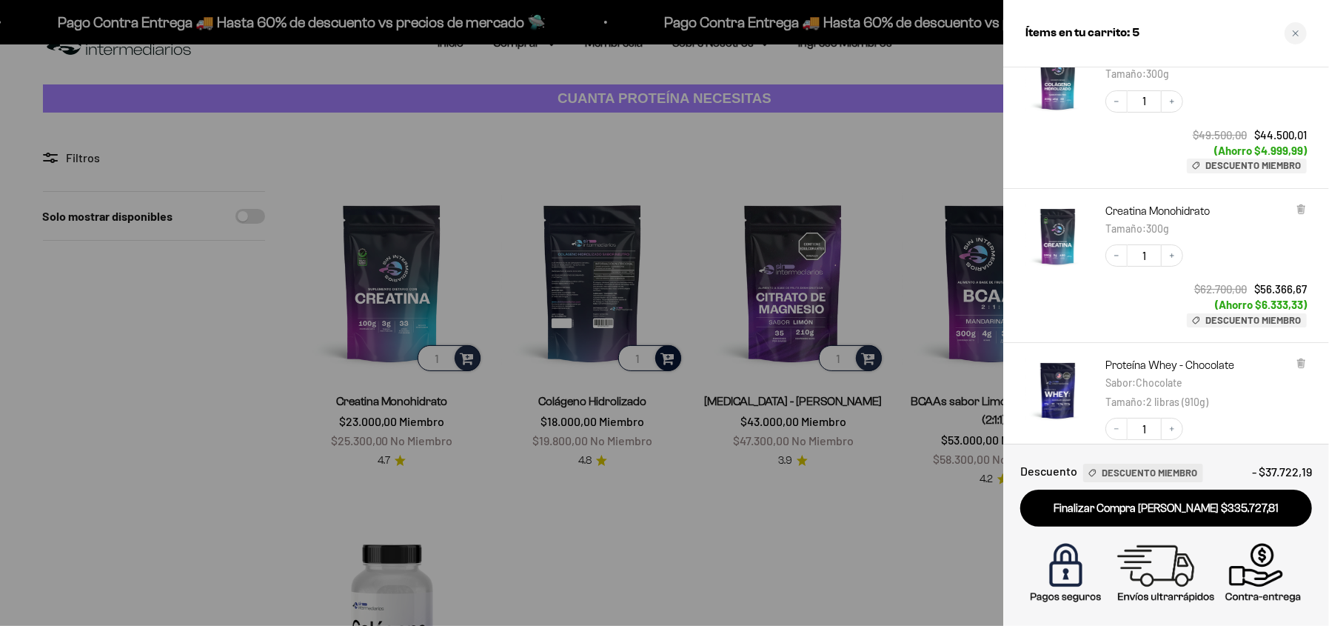
scroll to position [0, 0]
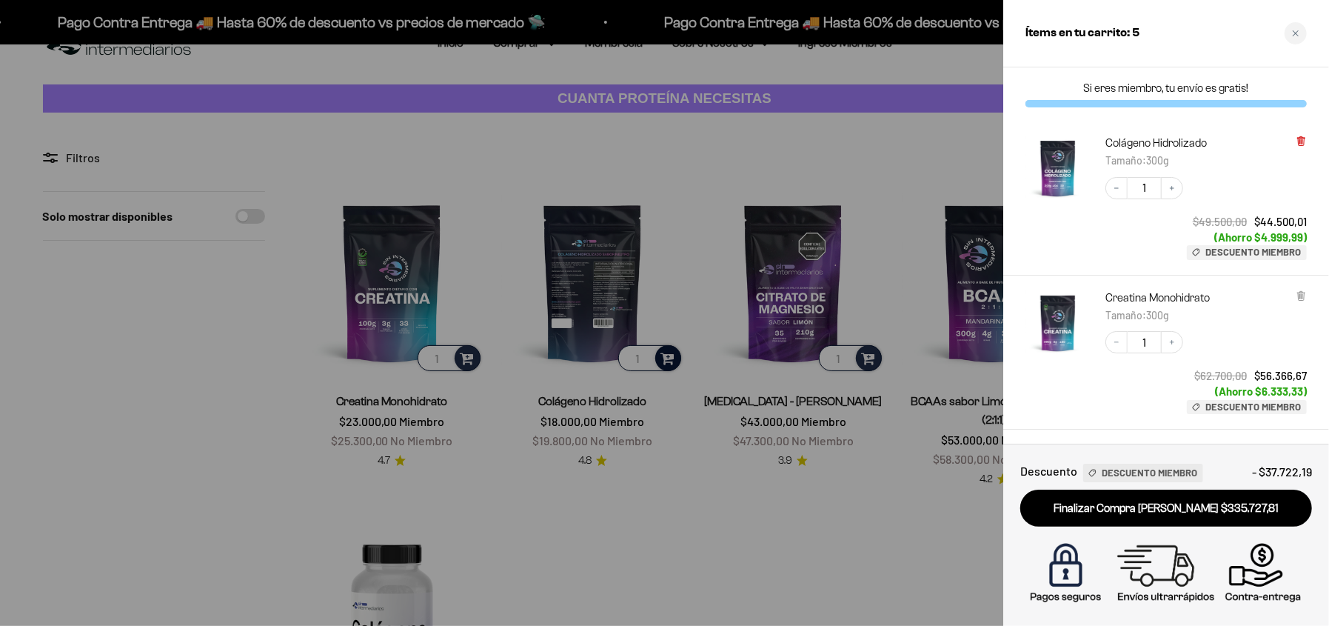
click at [1303, 137] on icon at bounding box center [1301, 141] width 11 height 11
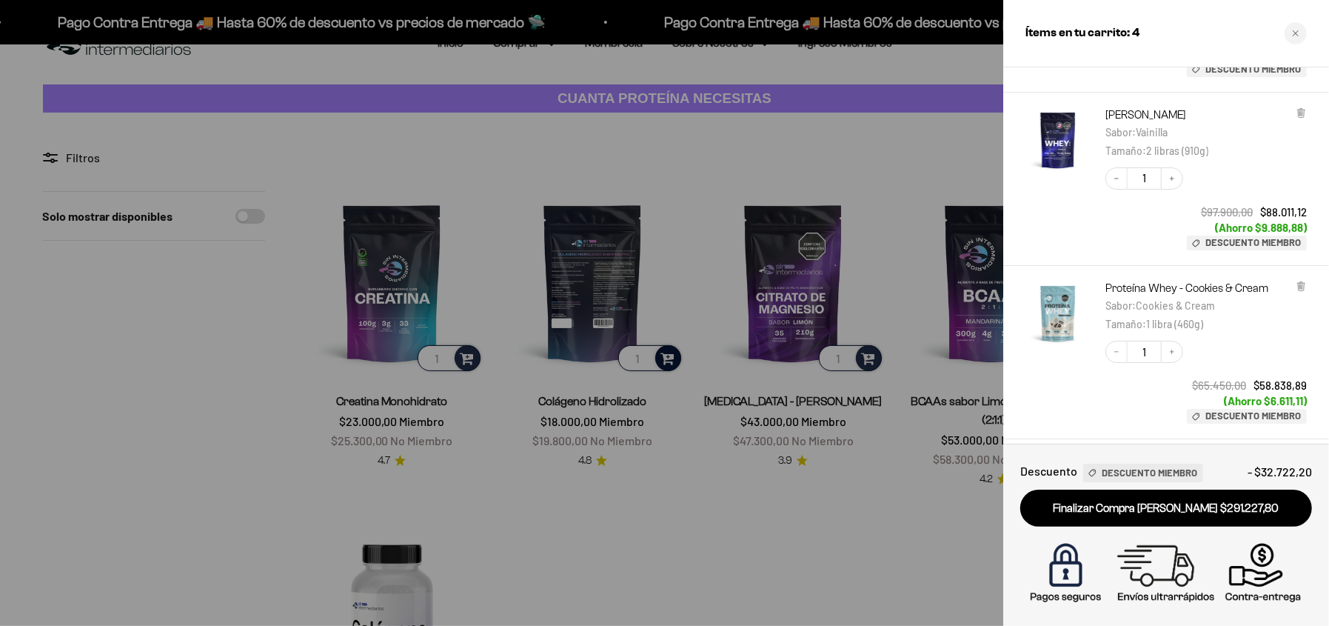
scroll to position [479, 0]
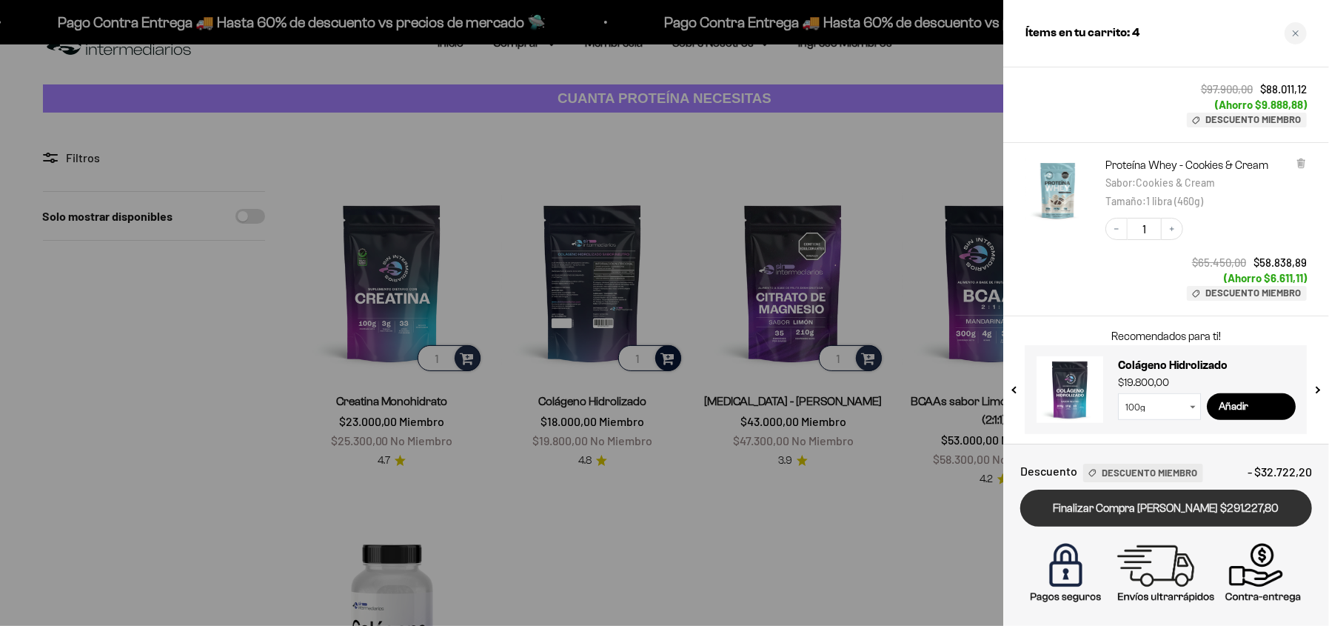
click at [1144, 510] on link "Finalizar Compra [PERSON_NAME] $291.227,80" at bounding box center [1167, 509] width 292 height 38
